Goal: Transaction & Acquisition: Book appointment/travel/reservation

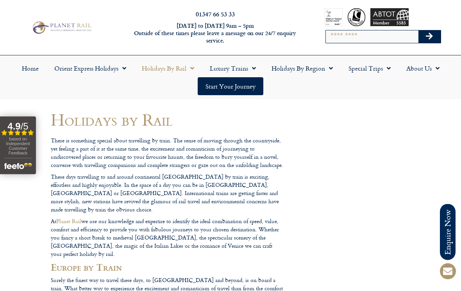
scroll to position [5, 0]
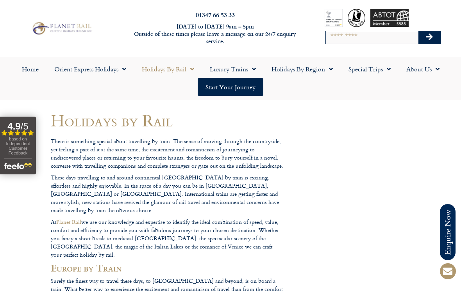
click at [323, 70] on link "Holidays by Region" at bounding box center [302, 69] width 77 height 18
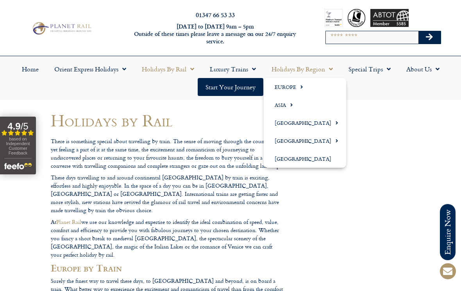
click at [299, 88] on span "Menu" at bounding box center [299, 86] width 7 height 13
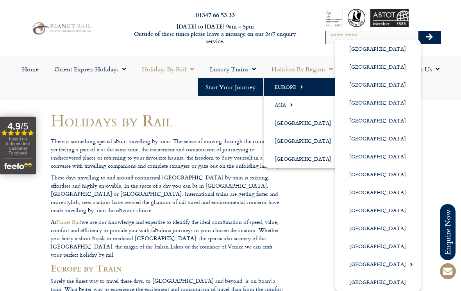
click at [379, 193] on link "[GEOGRAPHIC_DATA]" at bounding box center [378, 193] width 86 height 18
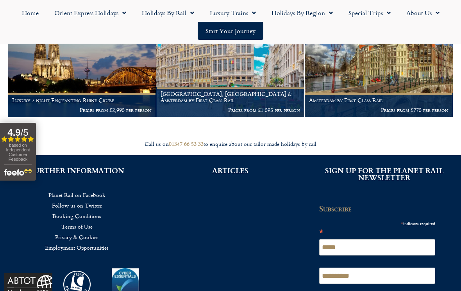
scroll to position [172, 0]
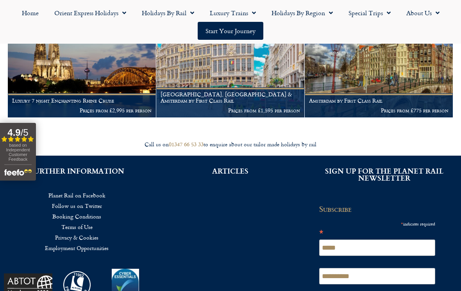
click at [389, 79] on img at bounding box center [379, 67] width 148 height 101
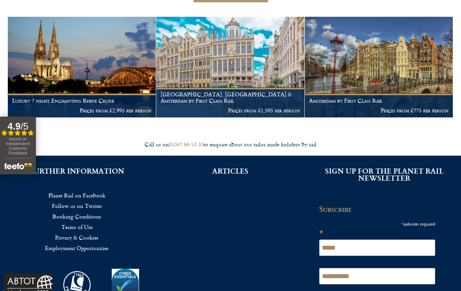
scroll to position [184, 0]
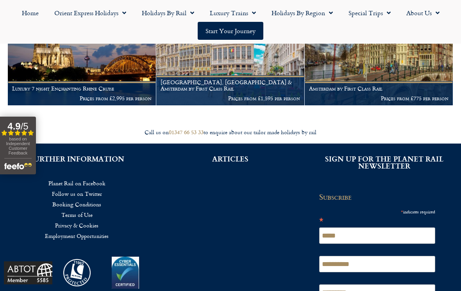
click at [254, 87] on h1 "Bruges, Brussels & Amsterdam by First Class Rail" at bounding box center [230, 85] width 139 height 12
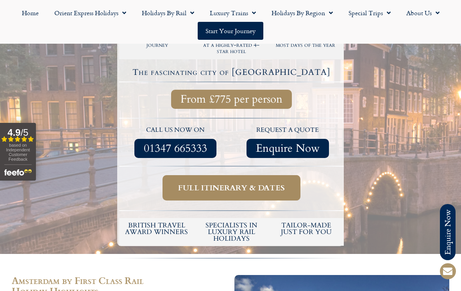
scroll to position [222, 0]
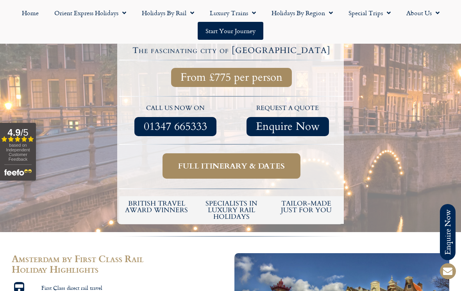
click at [255, 161] on span "Full itinerary & dates" at bounding box center [231, 166] width 107 height 10
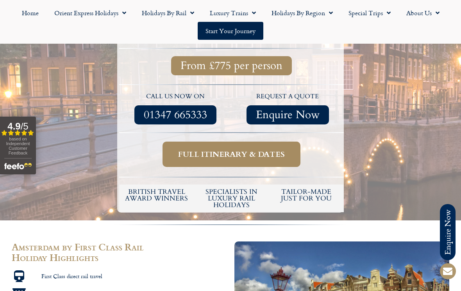
scroll to position [234, 0]
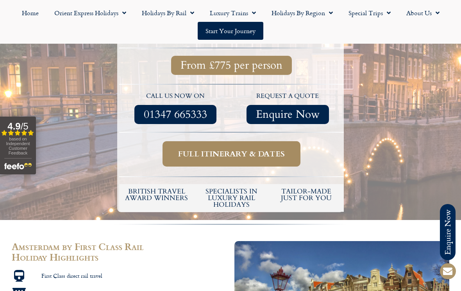
click at [236, 149] on span "Full itinerary & dates" at bounding box center [231, 154] width 107 height 10
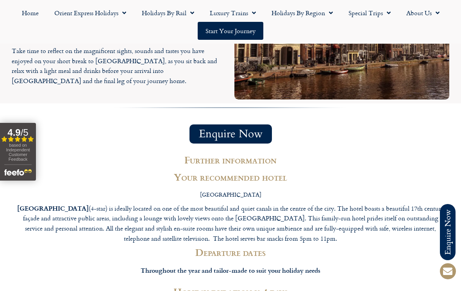
scroll to position [1183, 0]
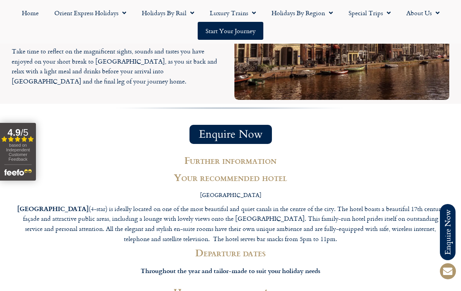
click at [174, 204] on p "Hotel Estheréa (4-star) is ideally located on one of the most beautiful and qui…" at bounding box center [231, 224] width 430 height 40
click at [238, 204] on p "Hotel Estheréa (4-star) is ideally located on one of the most beautiful and qui…" at bounding box center [231, 224] width 430 height 40
click at [92, 204] on p "Hotel Estheréa (4-star) is ideally located on one of the most beautiful and qui…" at bounding box center [231, 224] width 430 height 40
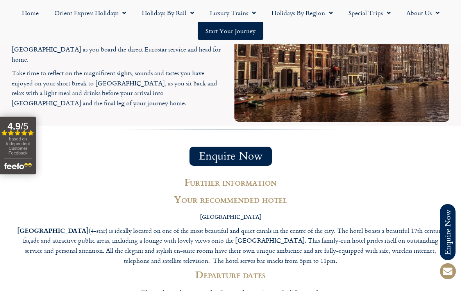
scroll to position [1159, 0]
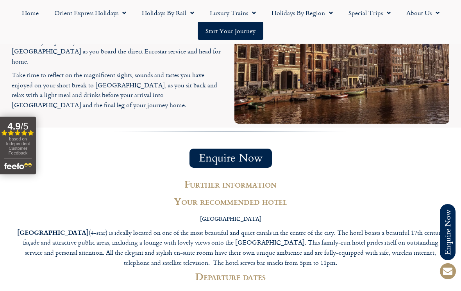
click at [53, 228] on strong "Hotel Estheréa" at bounding box center [52, 232] width 71 height 9
click at [55, 228] on strong "Hotel Estheréa" at bounding box center [52, 232] width 71 height 9
click at [54, 228] on strong "Hotel Estheréa" at bounding box center [52, 232] width 71 height 9
click at [55, 228] on strong "Hotel Estheréa" at bounding box center [52, 232] width 71 height 9
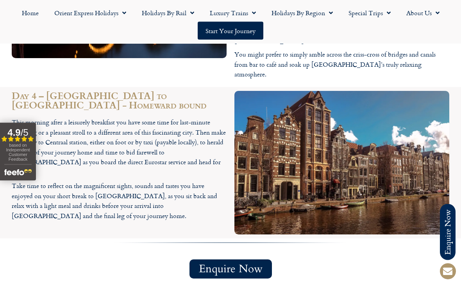
scroll to position [1048, 0]
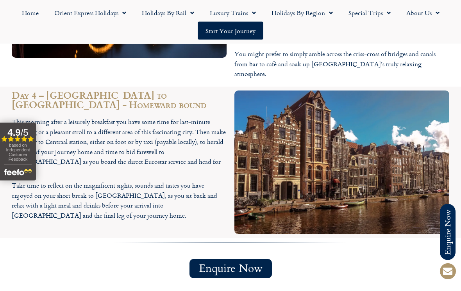
click at [365, 127] on img at bounding box center [341, 163] width 215 height 144
click at [373, 135] on img at bounding box center [341, 163] width 215 height 144
click at [377, 140] on img at bounding box center [341, 163] width 215 height 144
click at [394, 165] on img at bounding box center [341, 163] width 215 height 144
click at [399, 157] on img at bounding box center [341, 163] width 215 height 144
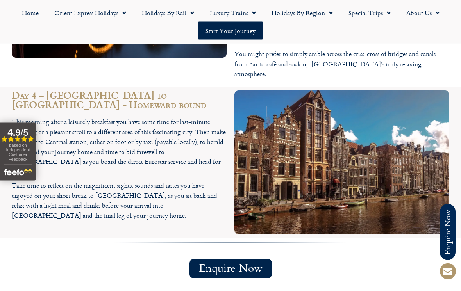
click at [425, 111] on img at bounding box center [341, 163] width 215 height 144
click at [426, 123] on img at bounding box center [341, 163] width 215 height 144
click at [423, 131] on img at bounding box center [341, 163] width 215 height 144
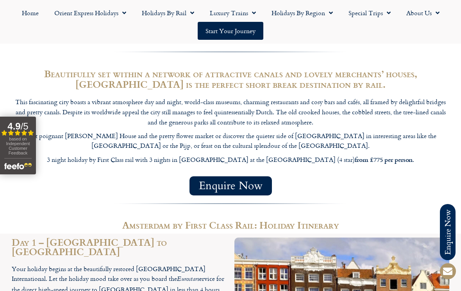
scroll to position [574, 0]
click at [294, 155] on p "3 night holiday by First Class rail with 3 nights in Amsterdam at the Hotel Est…" at bounding box center [230, 160] width 437 height 11
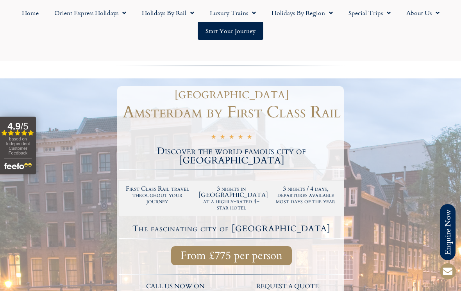
scroll to position [0, 0]
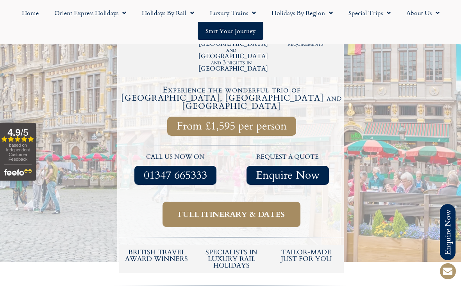
scroll to position [242, 0]
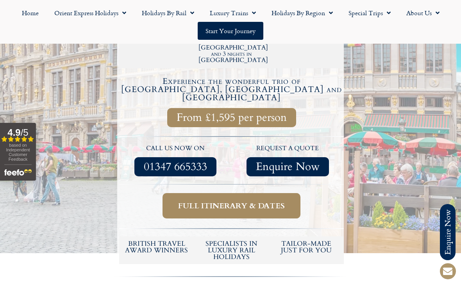
click at [232, 201] on span "Full itinerary & dates" at bounding box center [231, 206] width 107 height 10
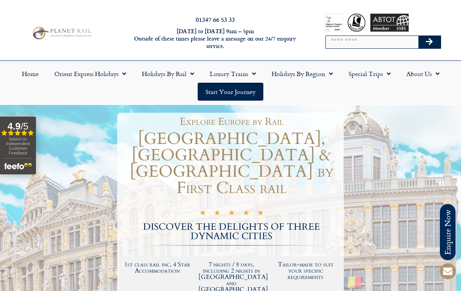
click at [285, 93] on ul "Home Orient Express Holidays Venice Simplon-Orient-Express – 2025 Venice Simplo…" at bounding box center [230, 83] width 453 height 36
click at [246, 77] on link "Luxury Trains" at bounding box center [233, 74] width 62 height 18
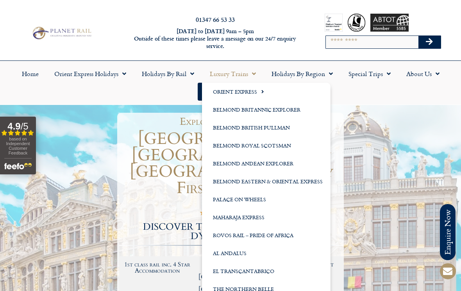
click at [303, 25] on div "01347 66 53 33" at bounding box center [215, 21] width 180 height 10
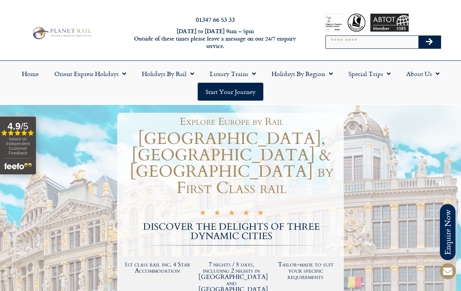
click at [122, 75] on span "Menu" at bounding box center [122, 74] width 8 height 14
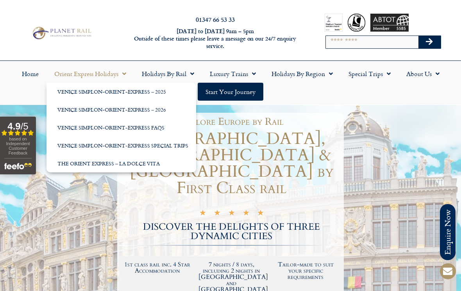
click at [157, 111] on link "Venice Simplon-Orient-Express – 2026" at bounding box center [121, 110] width 150 height 18
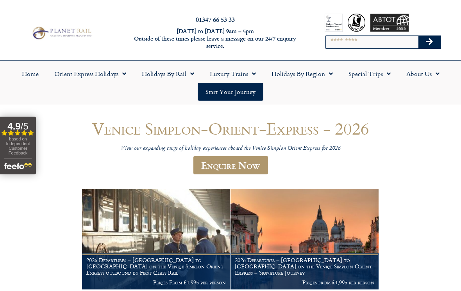
click at [33, 75] on link "Home" at bounding box center [30, 74] width 32 height 18
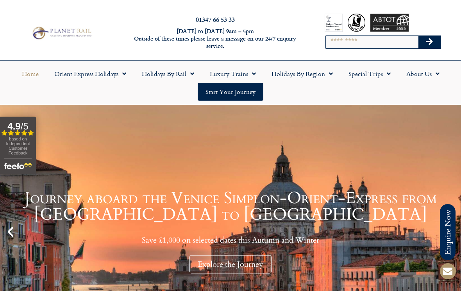
click at [189, 73] on span "Menu" at bounding box center [190, 74] width 8 height 14
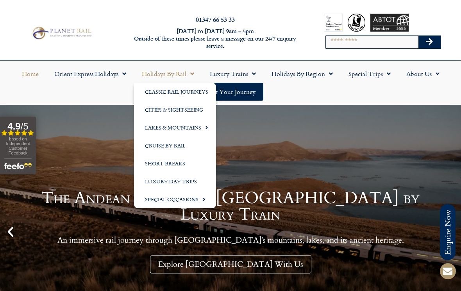
click at [191, 93] on link "Classic Rail Journeys" at bounding box center [175, 92] width 82 height 18
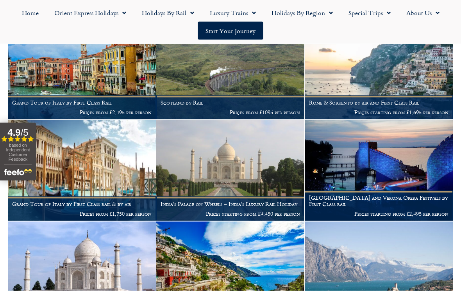
scroll to position [482, 0]
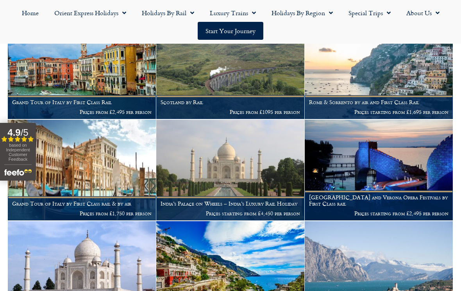
click at [123, 78] on img at bounding box center [82, 69] width 148 height 101
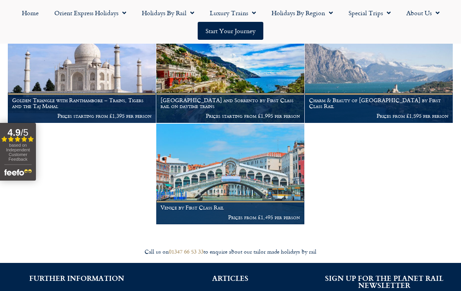
scroll to position [680, 0]
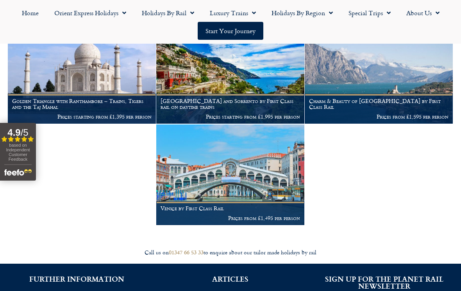
click at [387, 91] on img at bounding box center [379, 73] width 148 height 101
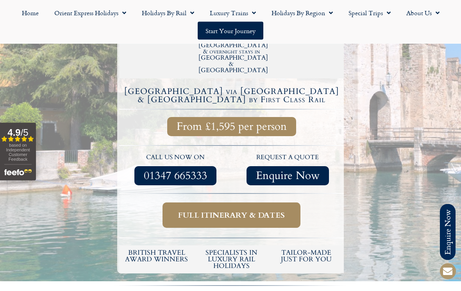
scroll to position [255, 0]
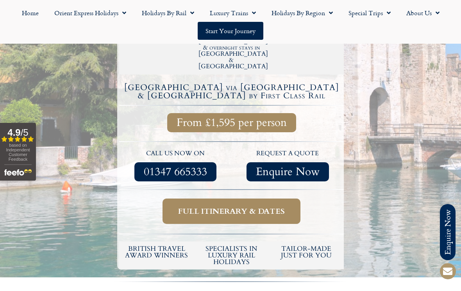
click at [237, 207] on span "Full itinerary & dates" at bounding box center [231, 212] width 107 height 10
